Goal: Task Accomplishment & Management: Manage account settings

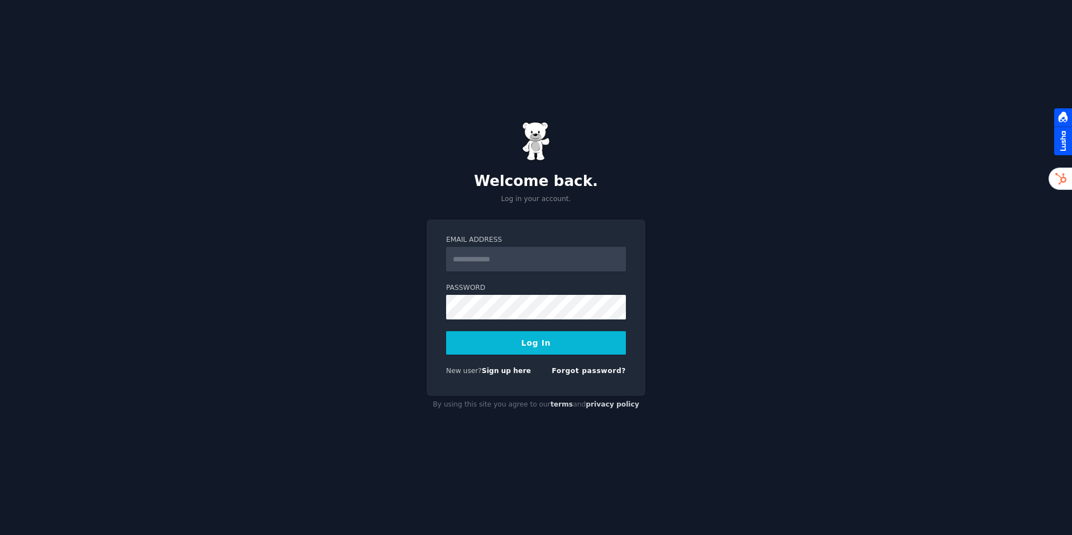
type input "**********"
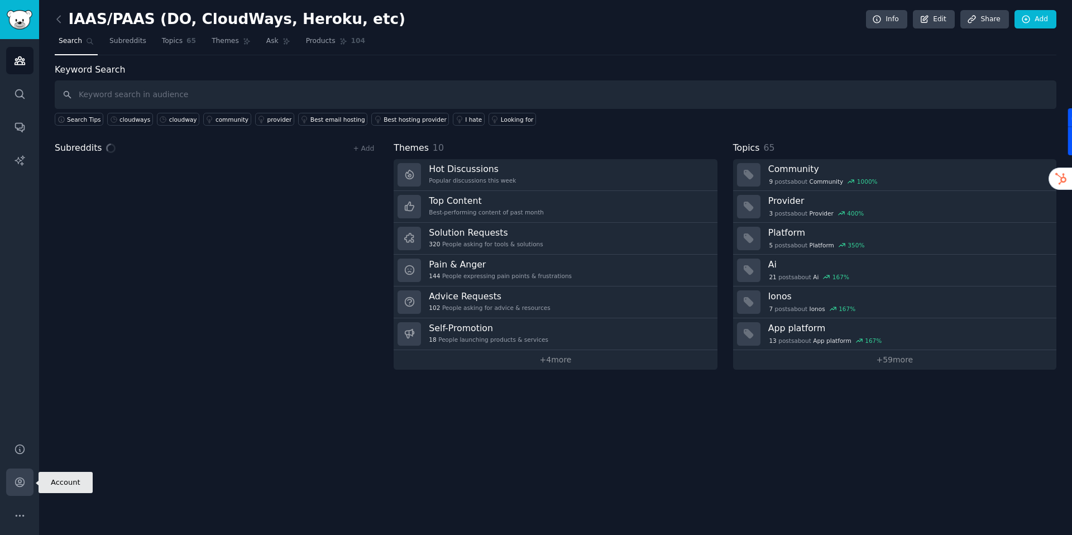
click at [12, 479] on link "Account" at bounding box center [19, 482] width 27 height 27
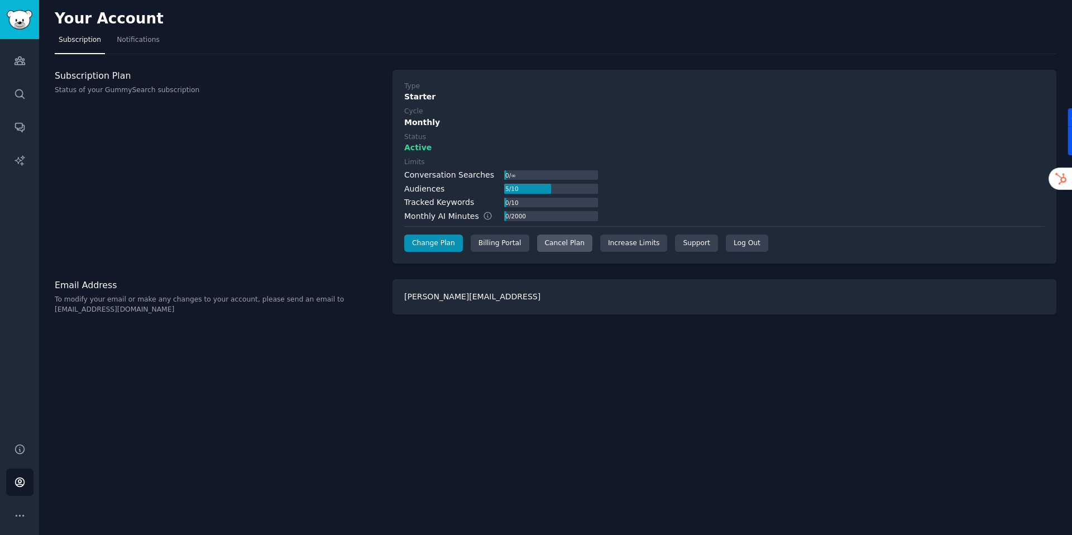
click at [575, 242] on div "Cancel Plan" at bounding box center [564, 244] width 55 height 18
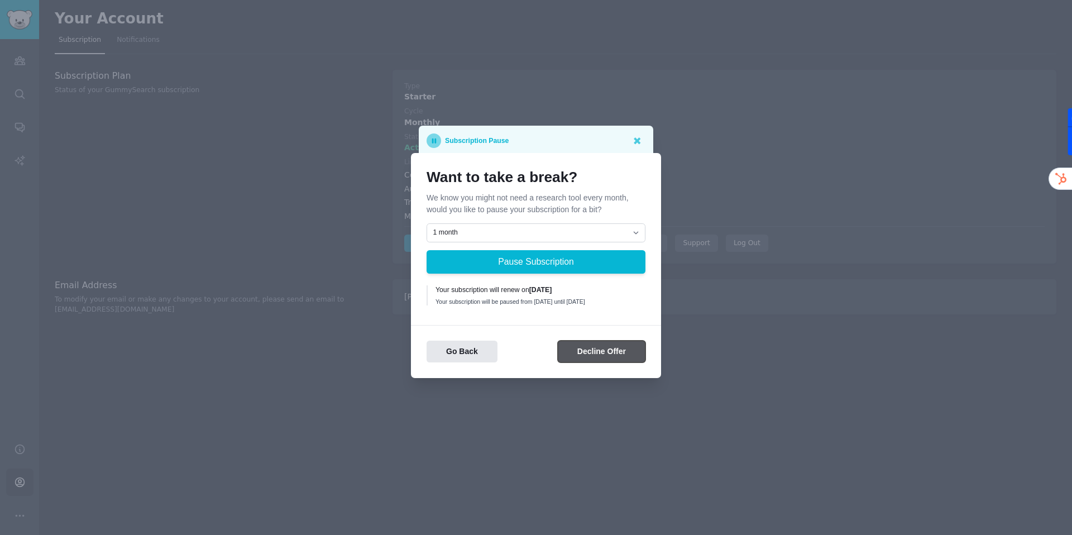
click at [613, 350] on button "Decline Offer" at bounding box center [602, 352] width 88 height 22
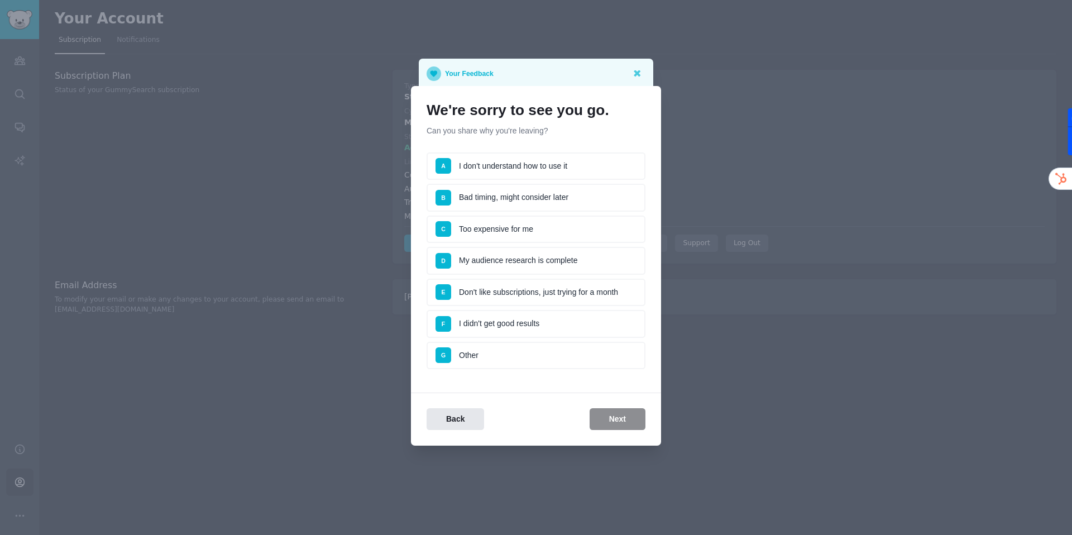
click at [590, 264] on li "D My audience research is complete" at bounding box center [536, 261] width 219 height 28
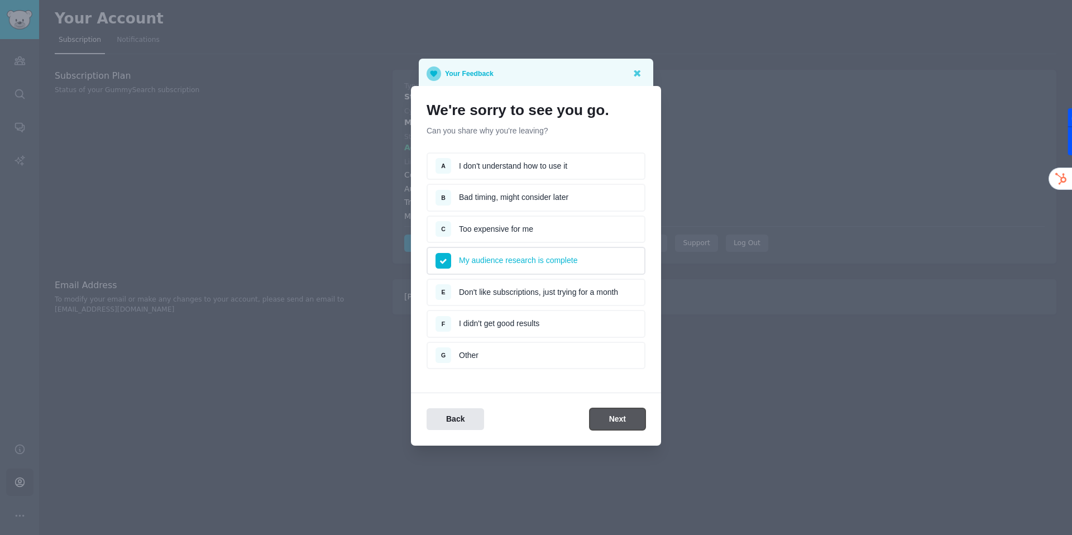
click at [629, 418] on button "Next" at bounding box center [618, 419] width 56 height 22
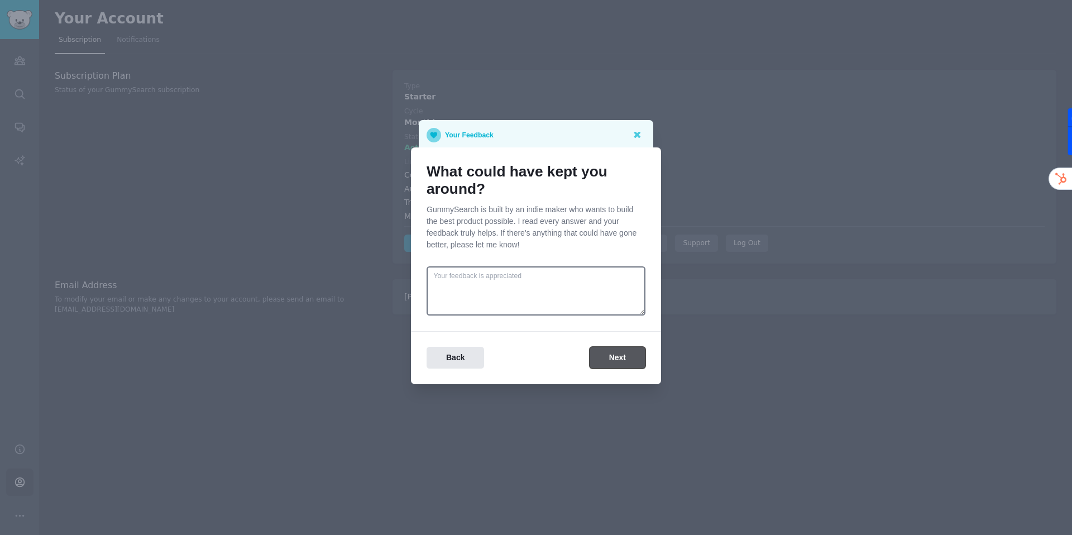
click at [614, 366] on button "Next" at bounding box center [618, 358] width 56 height 22
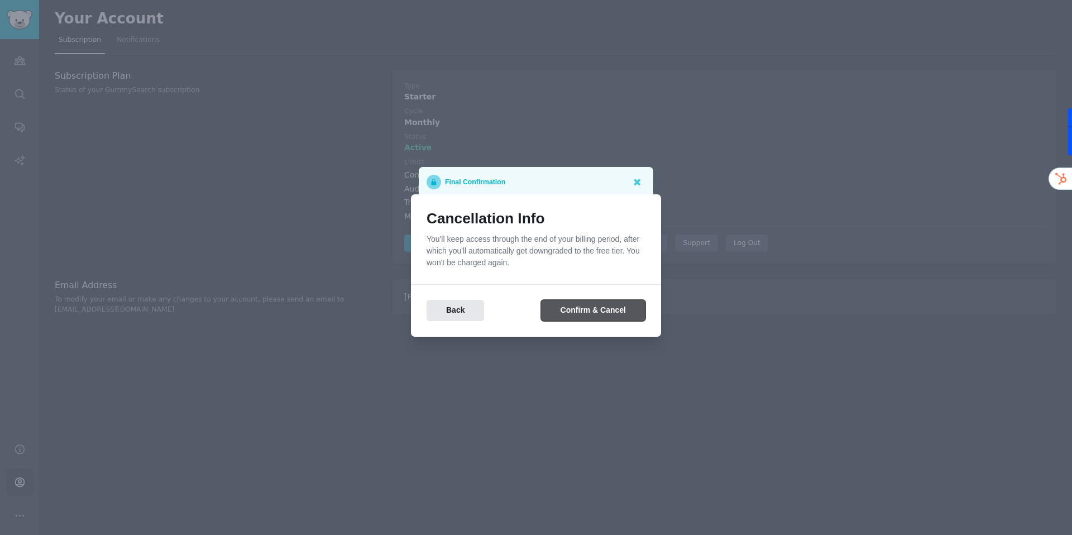
click at [613, 316] on button "Confirm & Cancel" at bounding box center [593, 311] width 104 height 22
